Goal: Information Seeking & Learning: Learn about a topic

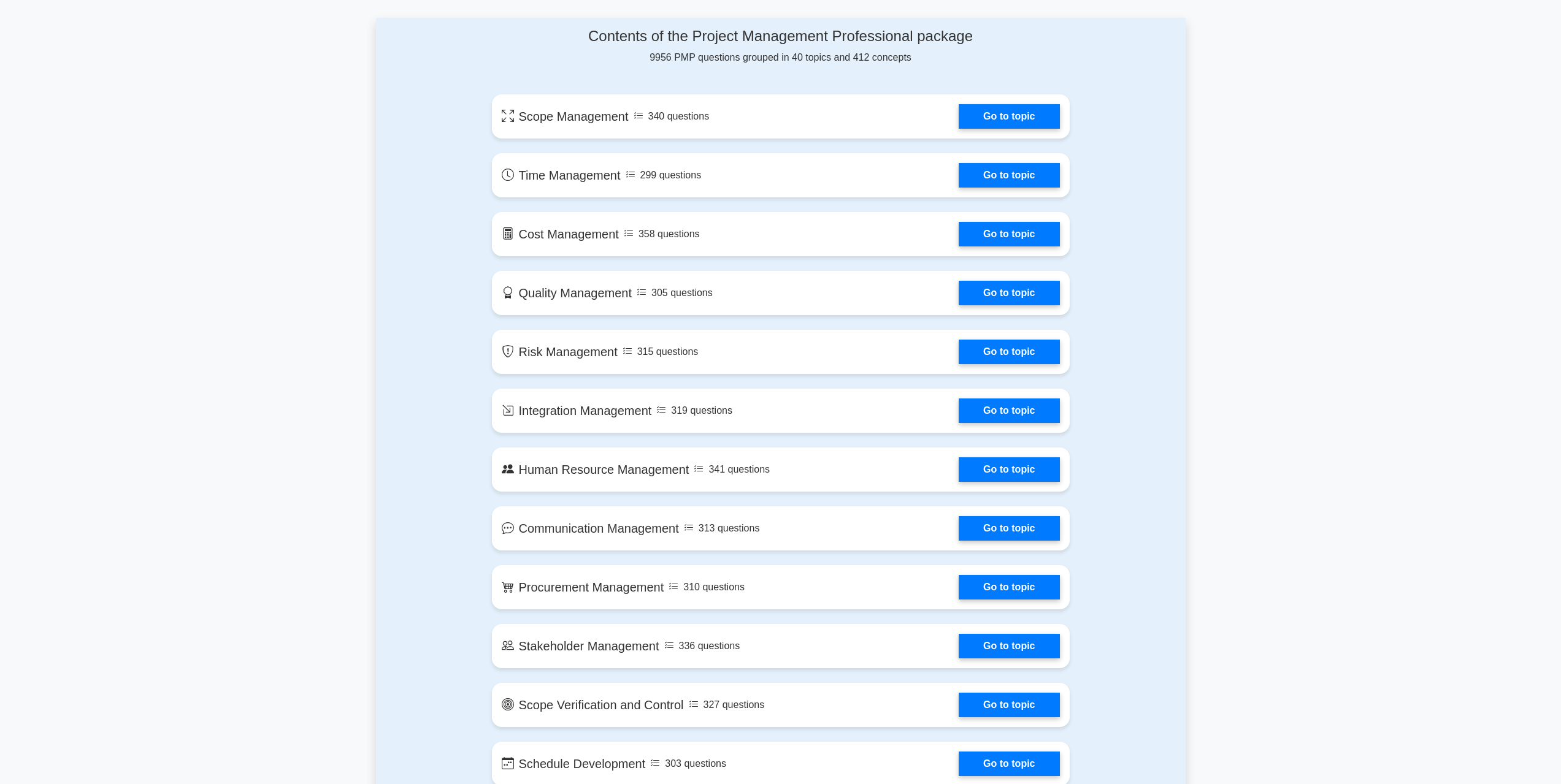
scroll to position [552, 0]
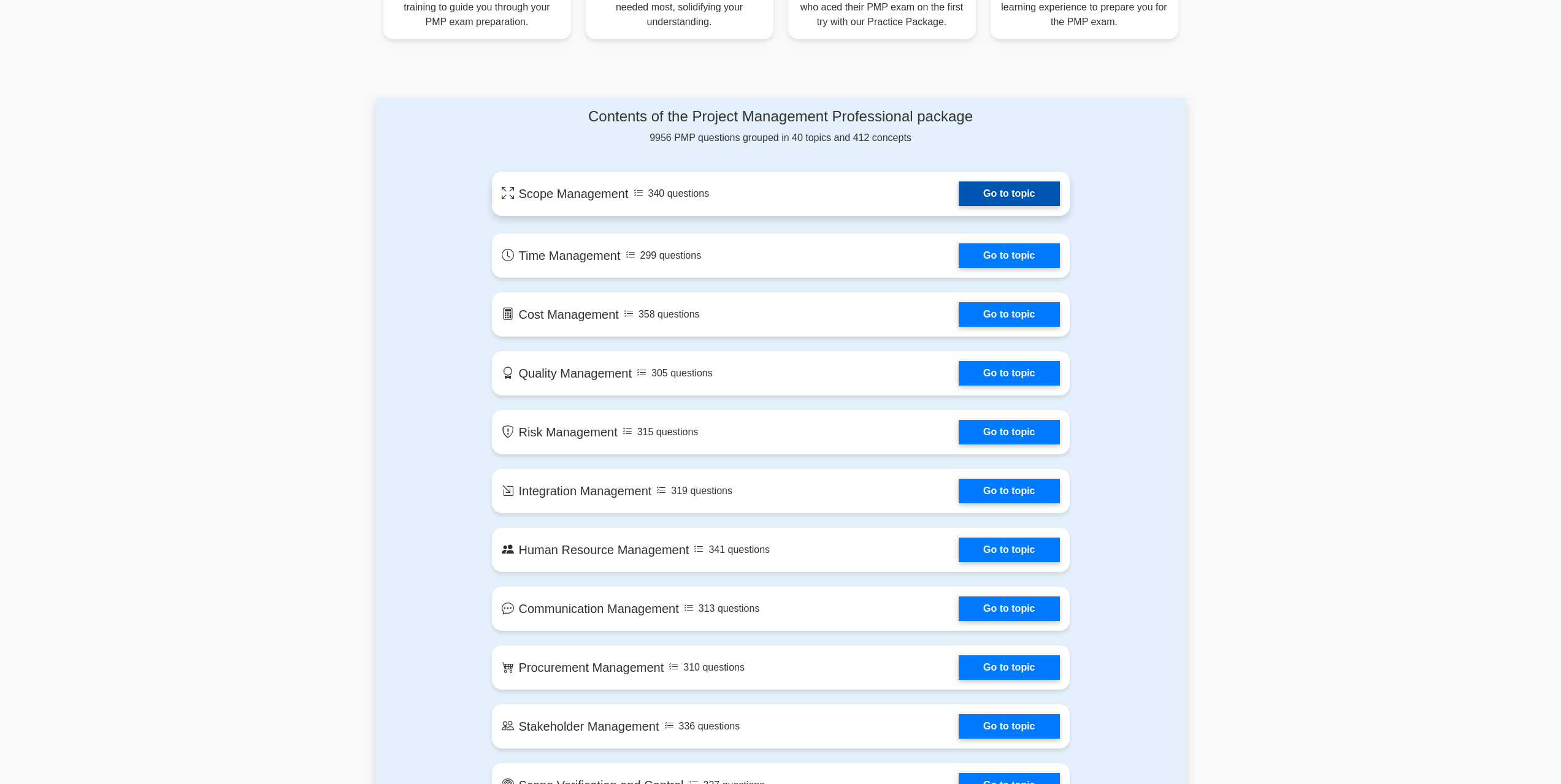
click at [979, 192] on link "Go to topic" at bounding box center [1009, 194] width 100 height 24
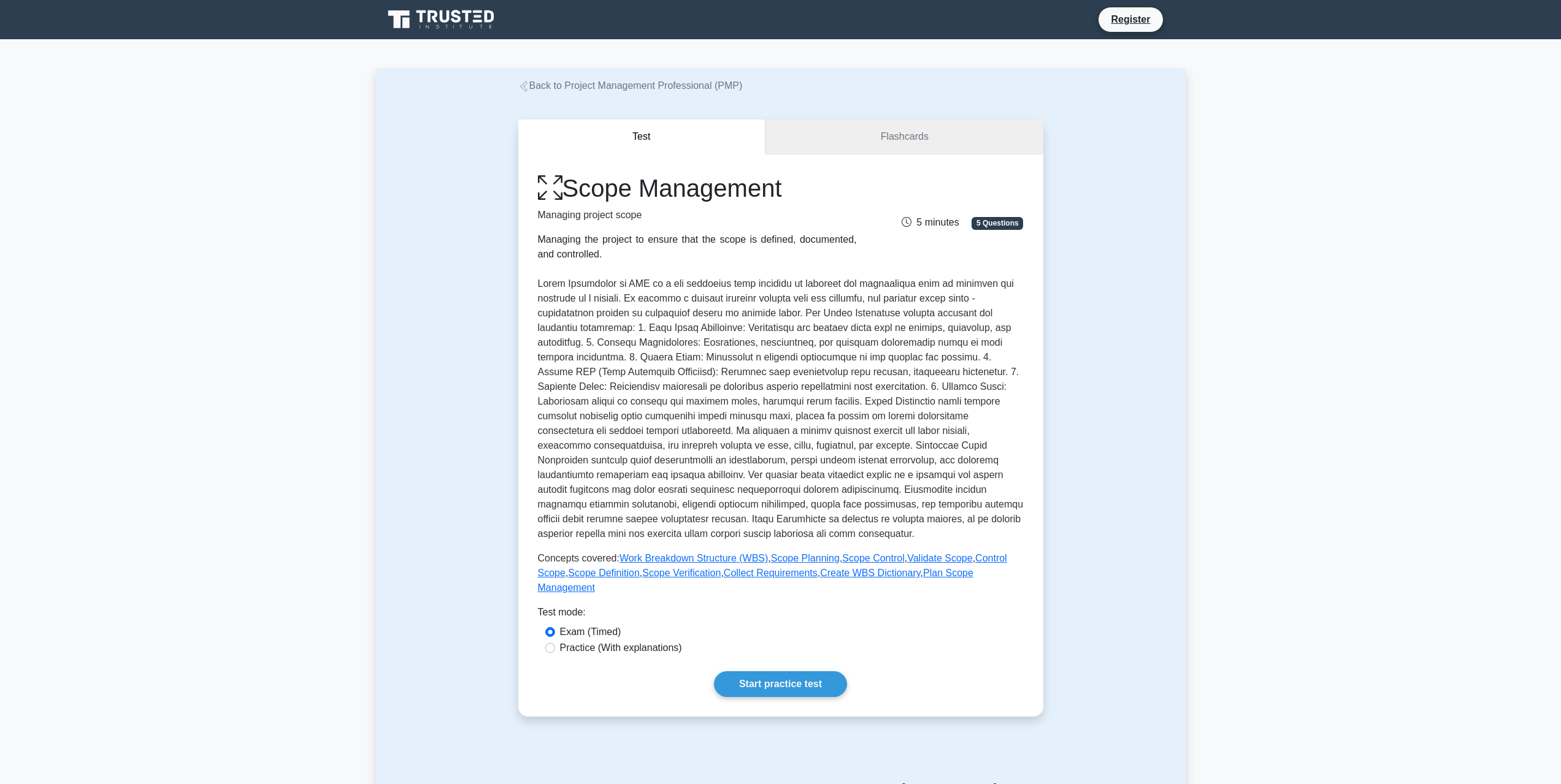
click at [905, 135] on link "Flashcards" at bounding box center [904, 137] width 277 height 35
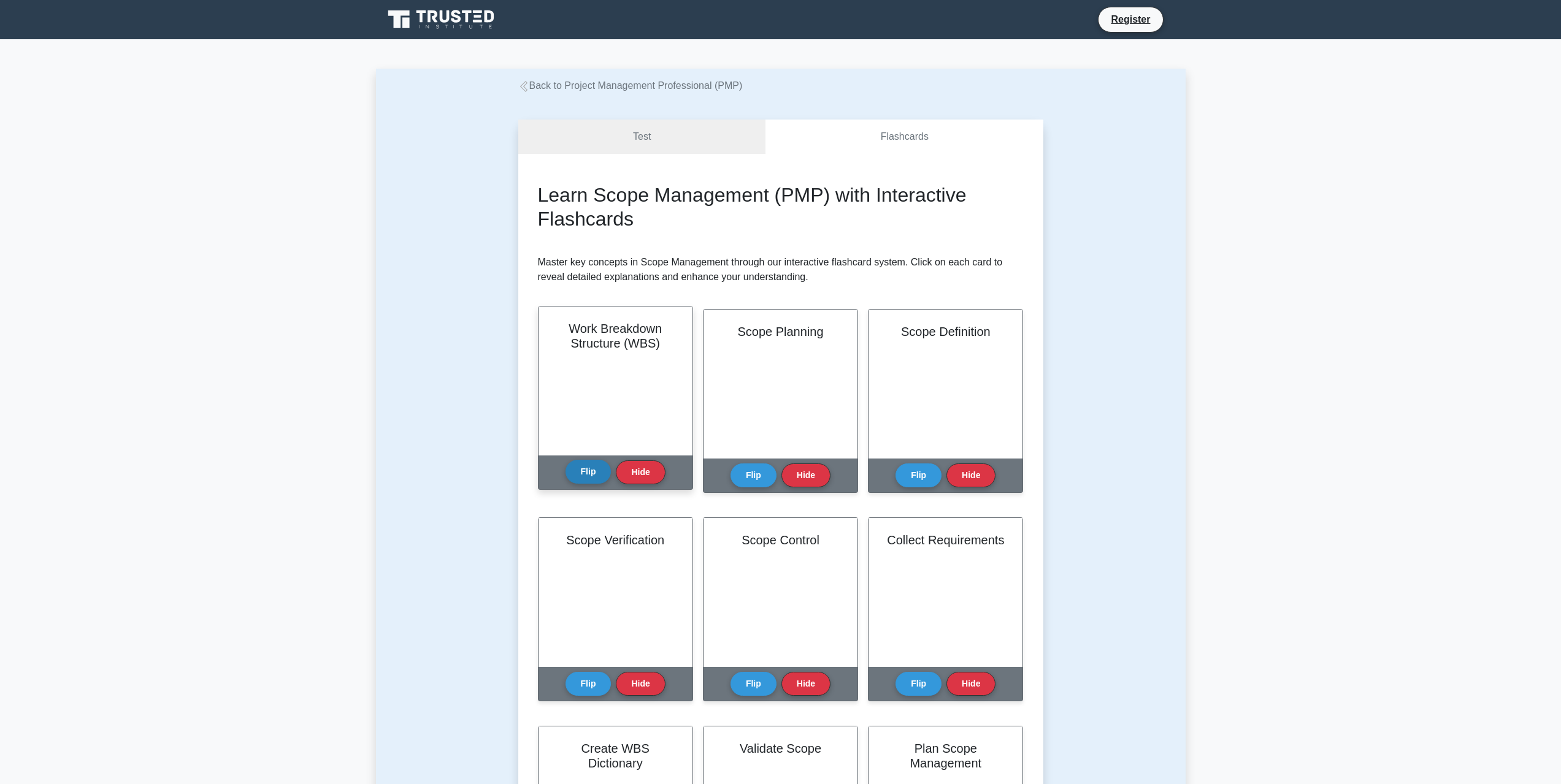
click at [580, 475] on button "Flip" at bounding box center [589, 471] width 46 height 24
click at [644, 147] on link "Test" at bounding box center [642, 137] width 248 height 35
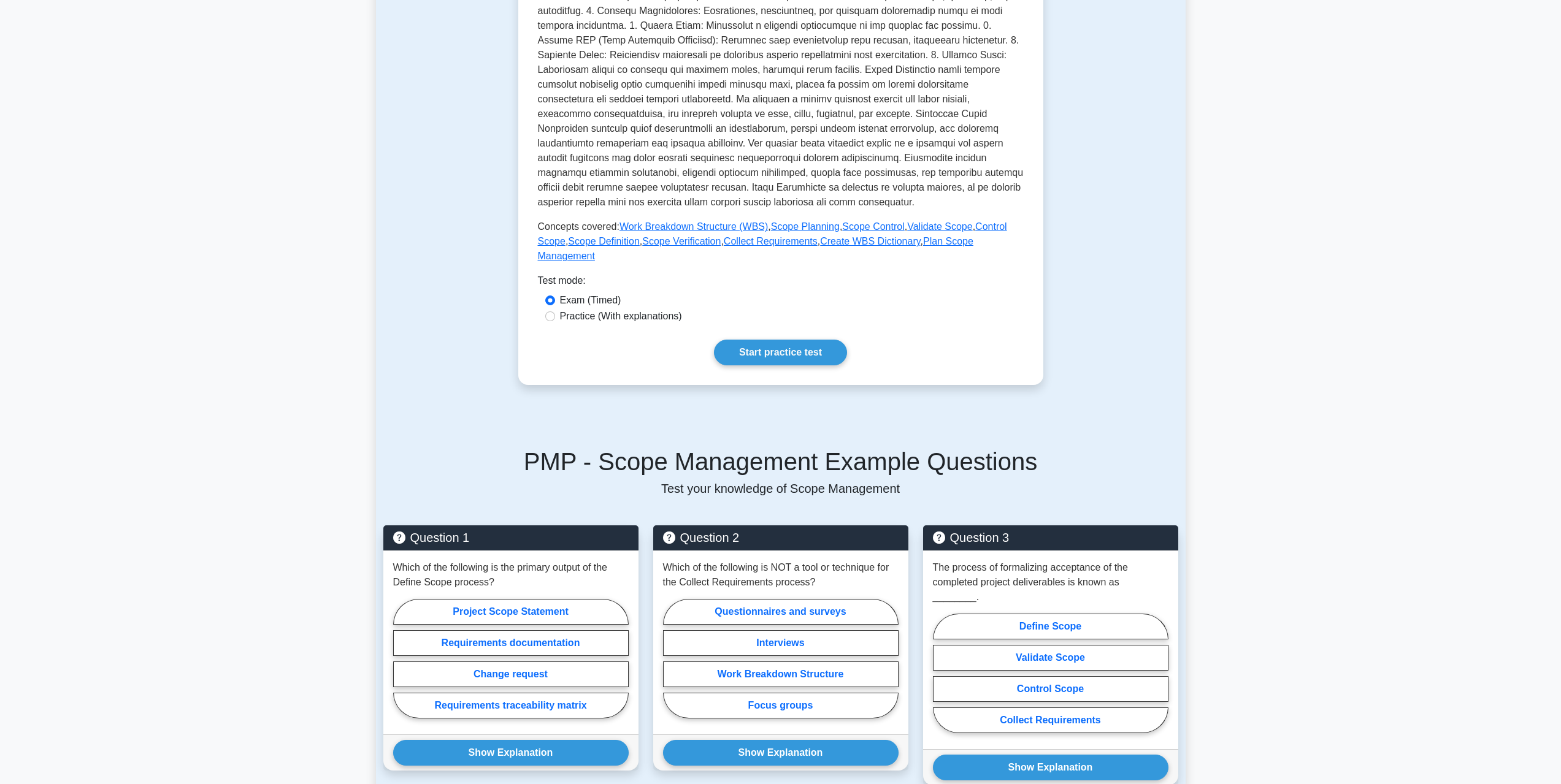
scroll to position [491, 0]
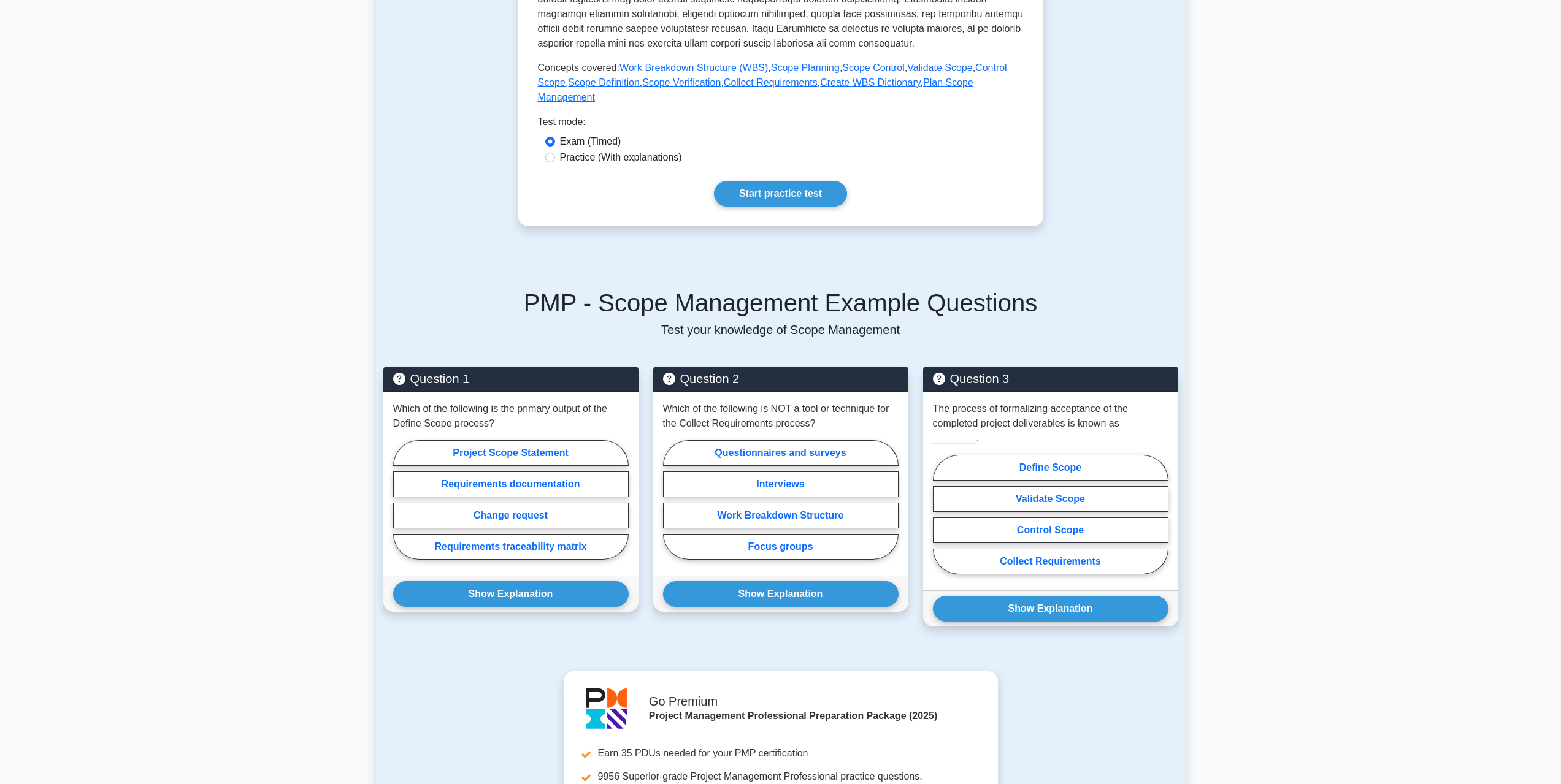
click at [779, 181] on link "Start practice test" at bounding box center [780, 194] width 133 height 26
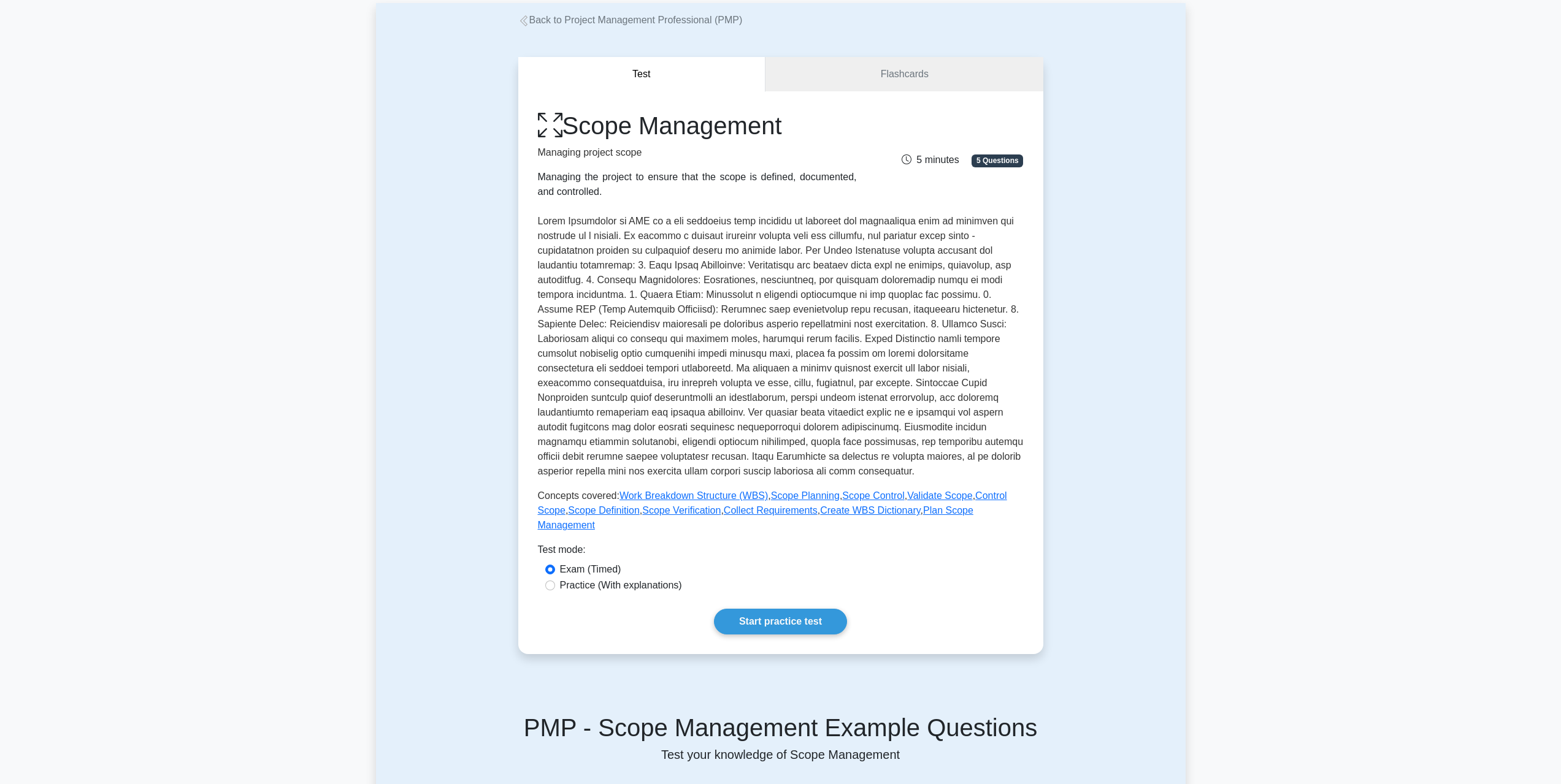
scroll to position [0, 0]
